Goal: Information Seeking & Learning: Learn about a topic

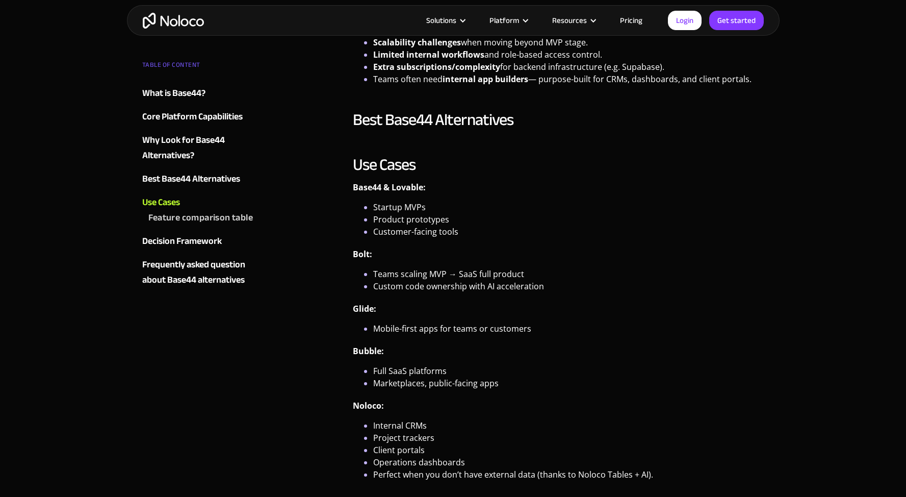
scroll to position [1562, 0]
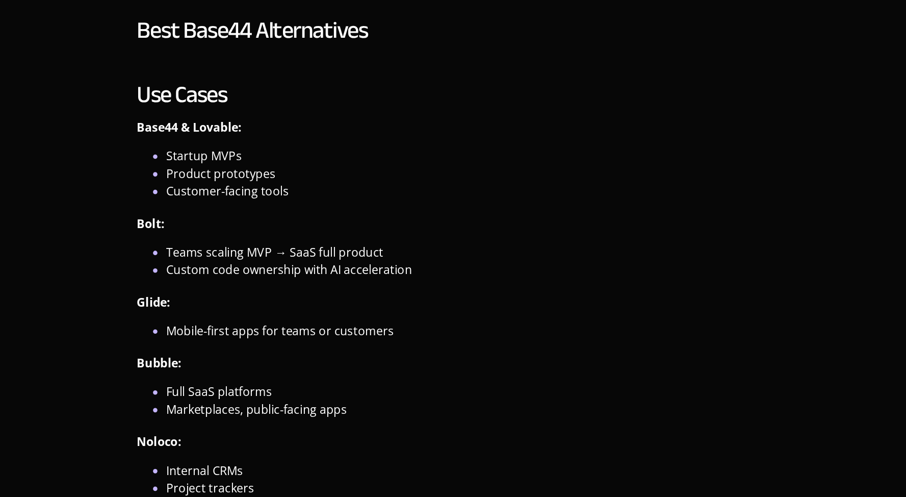
click at [348, 328] on div "Base44 has quickly gained attention as an AI-powered no-code builder that lets …" at bounding box center [559, 243] width 422 height 3127
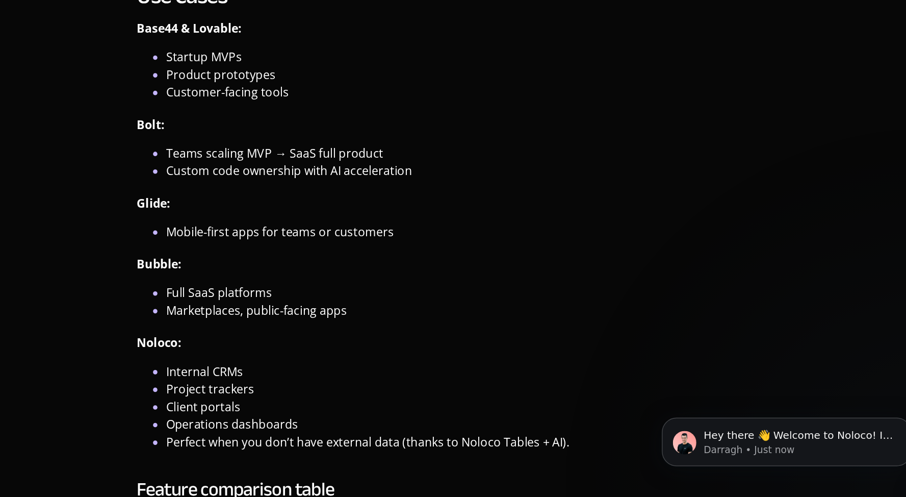
scroll to position [1615, 0]
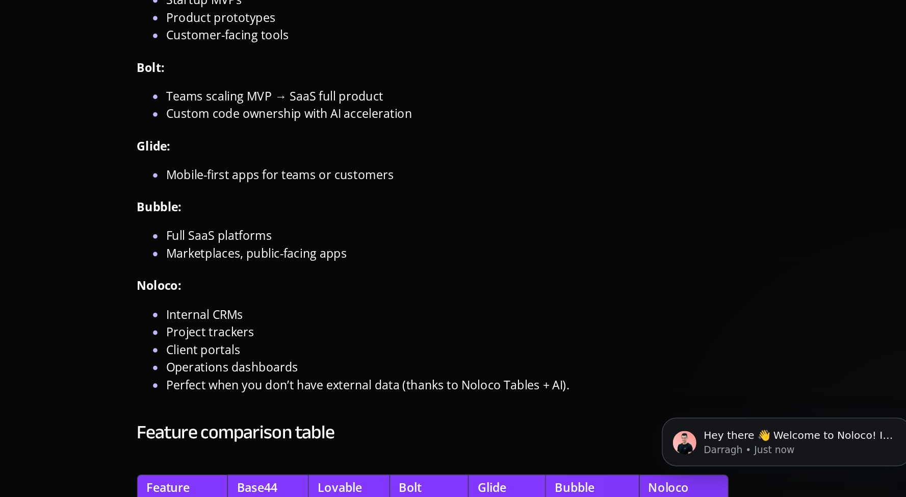
click at [348, 385] on div "Base44 has quickly gained attention as an AI-powered no-code builder that lets …" at bounding box center [559, 191] width 422 height 3127
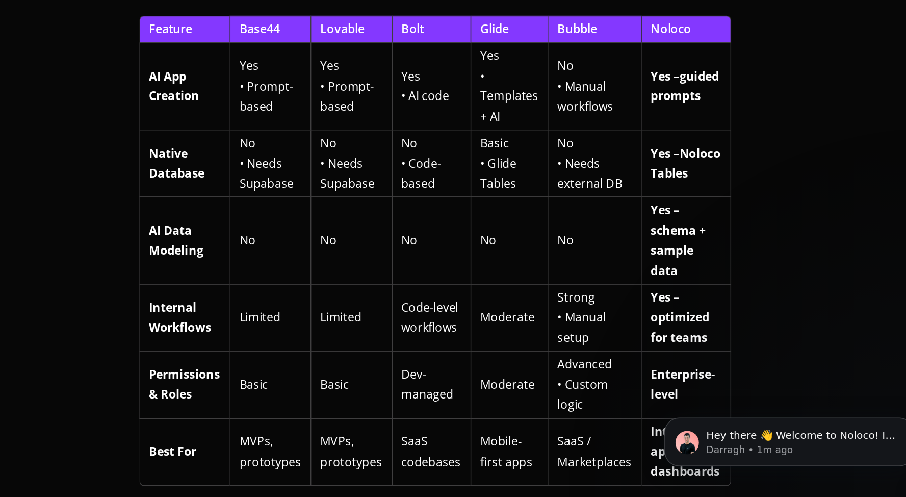
scroll to position [1936, 0]
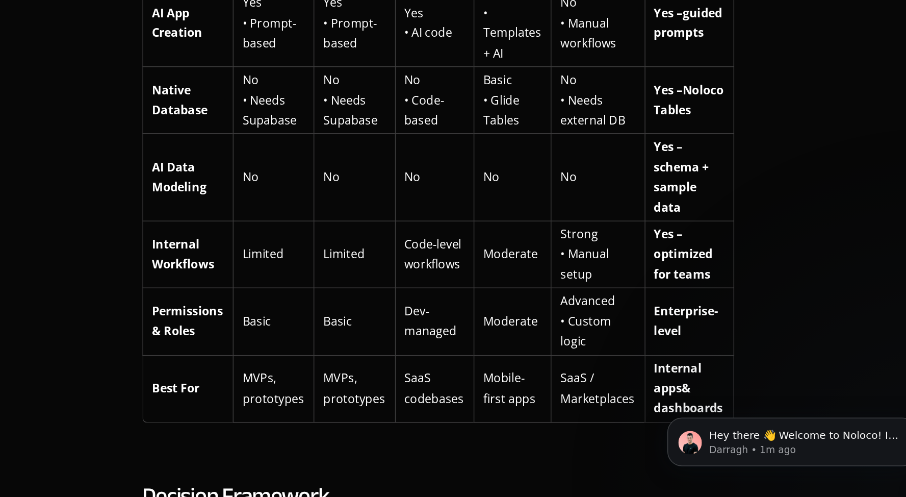
scroll to position [1980, 0]
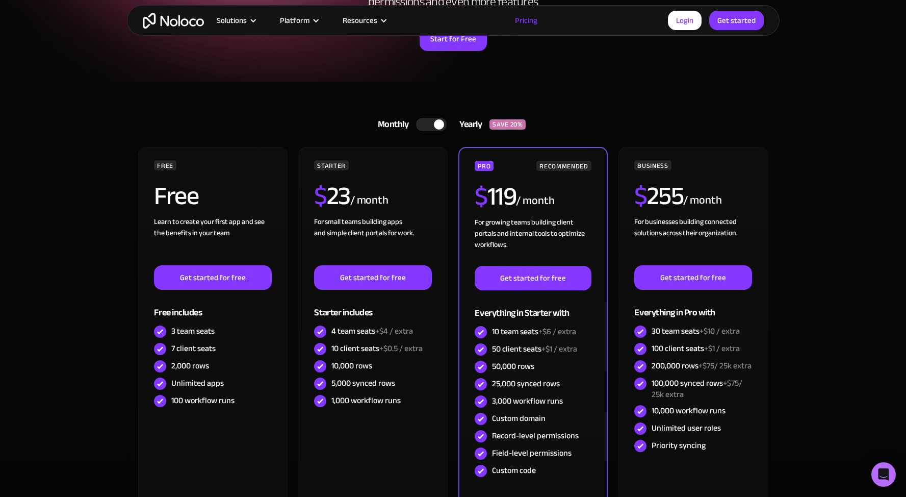
scroll to position [225, 0]
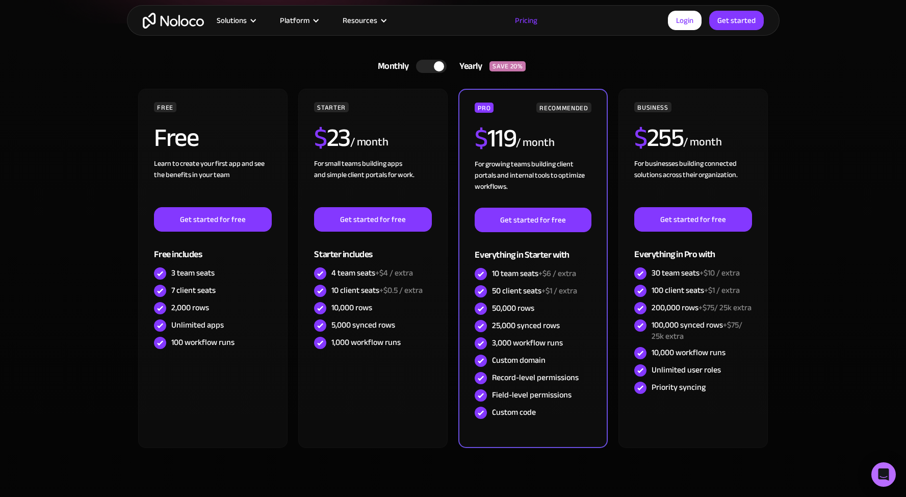
click at [126, 274] on section "Monthly Yearly SAVE 20% Monthly Yearly SAVE 20% FREE Free Learn to create your …" at bounding box center [453, 277] width 906 height 509
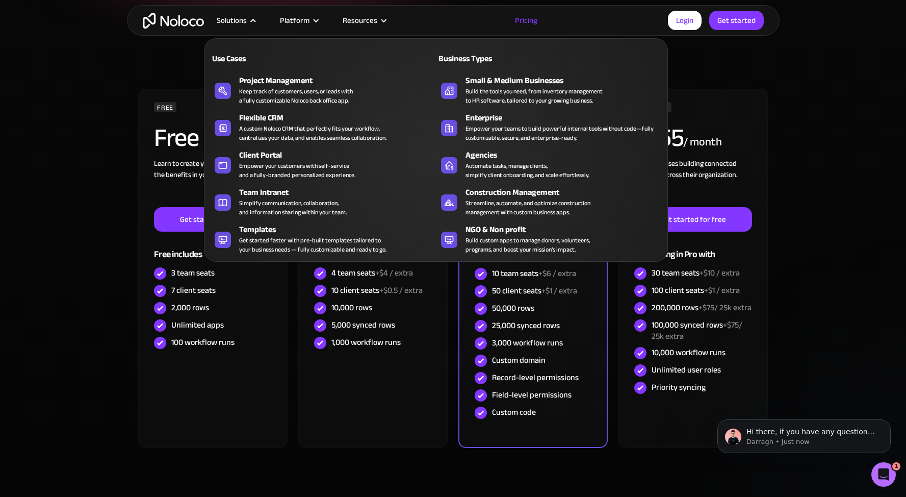
scroll to position [0, 0]
click at [240, 20] on div "Solutions" at bounding box center [232, 20] width 30 height 13
click at [247, 14] on div "Solutions" at bounding box center [235, 20] width 63 height 13
click at [326, 43] on div "Use Cases Business Types Project Management Keep track of customers, users, or …" at bounding box center [436, 149] width 464 height 223
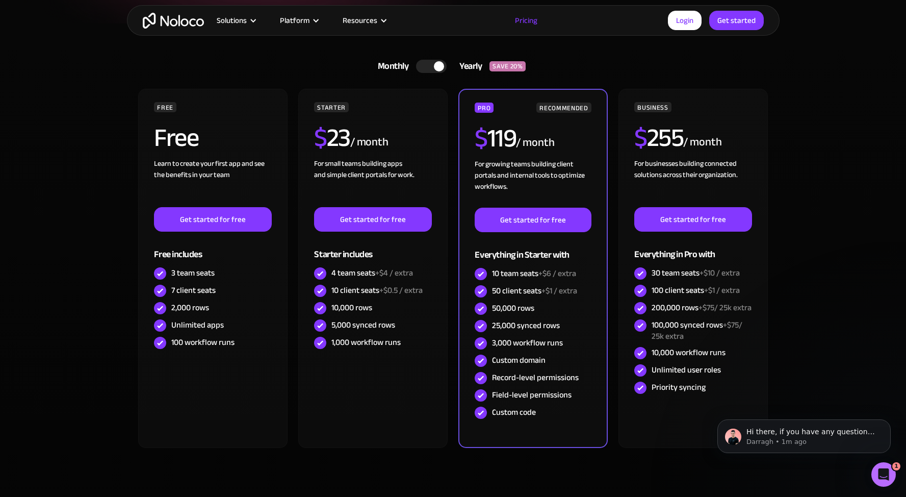
click at [105, 170] on section "Monthly Yearly SAVE 20% Monthly Yearly SAVE 20% FREE Free Learn to create your …" at bounding box center [453, 277] width 906 height 509
